Goal: Task Accomplishment & Management: Manage account settings

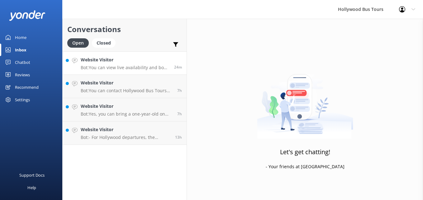
click at [102, 69] on p "Bot: You can view live availability and book A Taste of LA Tour online at [URL]…" at bounding box center [125, 68] width 89 height 6
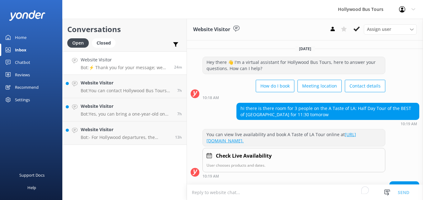
scroll to position [128, 0]
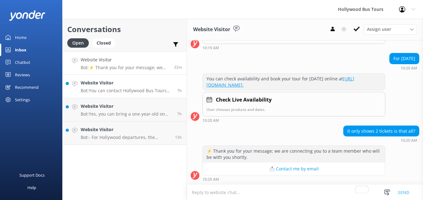
click at [124, 89] on p "Bot: You can contact Hollywood Bus Tours by phone at [PHONE_NUMBER] or by email…" at bounding box center [127, 91] width 92 height 6
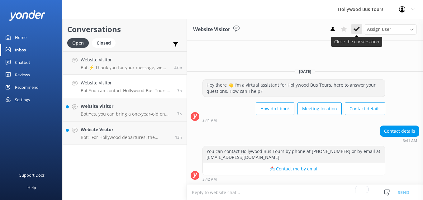
click at [356, 30] on use at bounding box center [356, 28] width 6 height 5
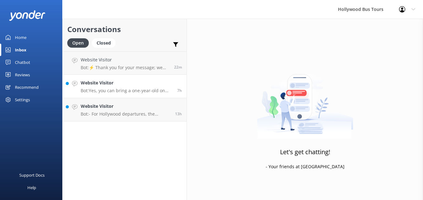
click at [126, 87] on div "Website Visitor Bot: Yes, you can bring a one-year-old on the tour. Infants (ag…" at bounding box center [127, 86] width 92 height 14
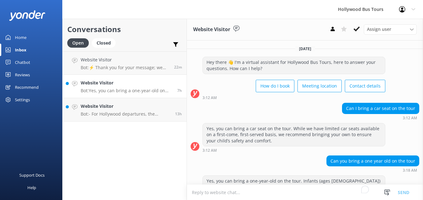
scroll to position [17, 0]
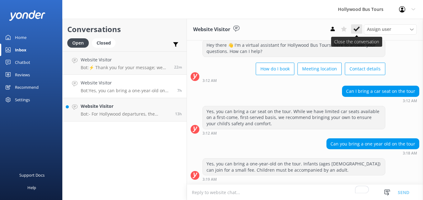
click at [356, 30] on icon at bounding box center [356, 29] width 6 height 6
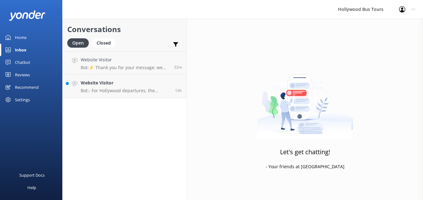
click at [144, 96] on link "Website Visitor Bot: - For Hollywood departures, the parking garage at [STREET_…" at bounding box center [125, 86] width 124 height 23
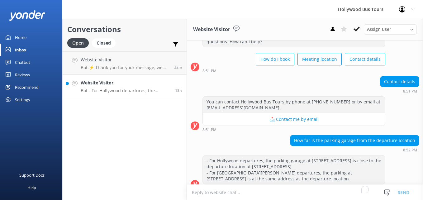
scroll to position [36, 0]
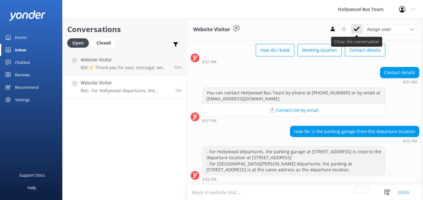
click at [359, 27] on icon at bounding box center [356, 29] width 6 height 6
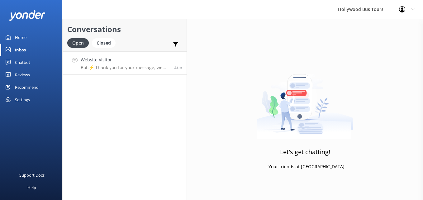
click at [128, 68] on p "Bot: ⚡ Thank you for your message; we are connecting you to a team member who w…" at bounding box center [125, 68] width 89 height 6
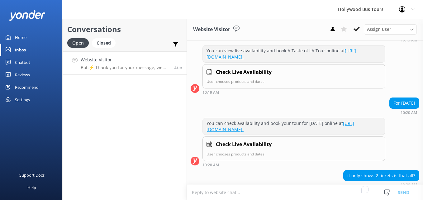
scroll to position [128, 0]
